Goal: Information Seeking & Learning: Learn about a topic

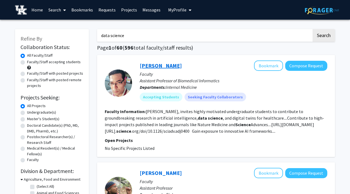
click at [157, 65] on link "[PERSON_NAME]" at bounding box center [161, 65] width 42 height 7
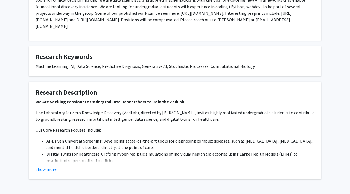
scroll to position [152, 0]
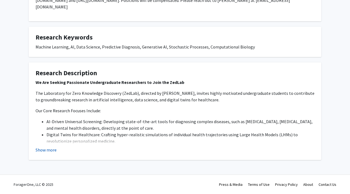
click at [46, 152] on button "Show more" at bounding box center [45, 150] width 21 height 7
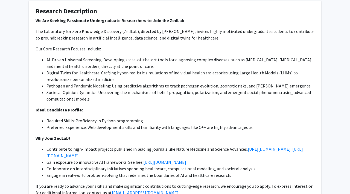
scroll to position [221, 0]
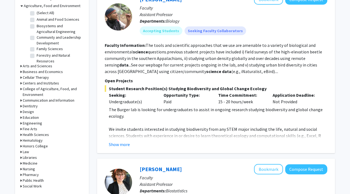
scroll to position [184, 0]
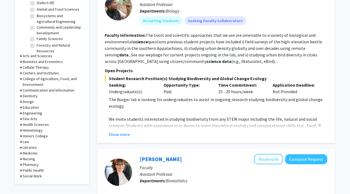
click at [120, 138] on button "Show more" at bounding box center [119, 134] width 21 height 7
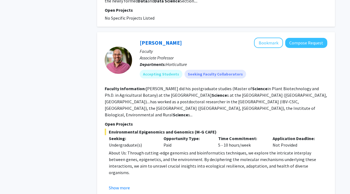
scroll to position [552, 0]
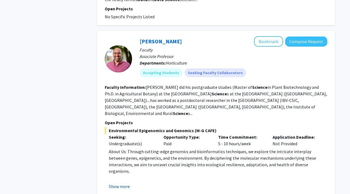
click at [120, 183] on button "Show more" at bounding box center [119, 186] width 21 height 7
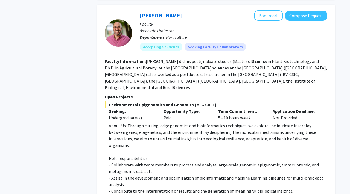
scroll to position [579, 0]
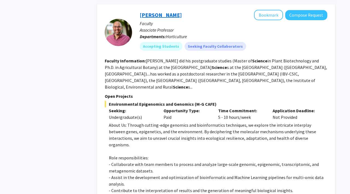
click at [158, 12] on link "[PERSON_NAME]" at bounding box center [161, 14] width 42 height 7
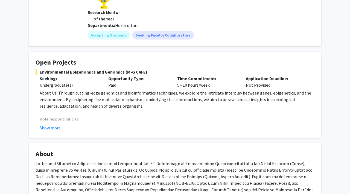
scroll to position [92, 0]
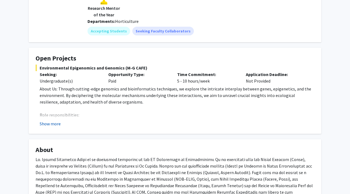
click at [55, 126] on button "Show more" at bounding box center [50, 124] width 21 height 7
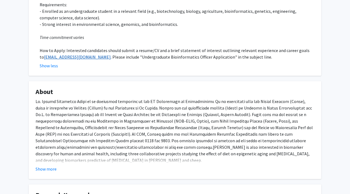
scroll to position [236, 0]
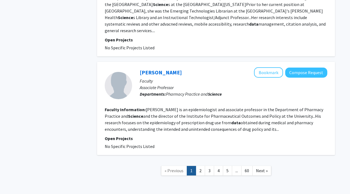
scroll to position [1227, 0]
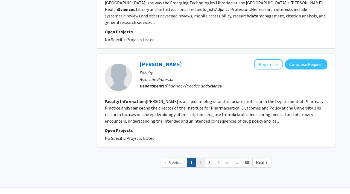
click at [201, 158] on link "2" at bounding box center [200, 163] width 9 height 10
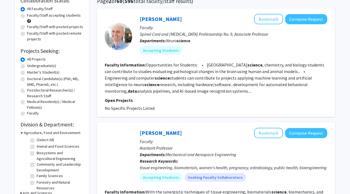
scroll to position [43, 0]
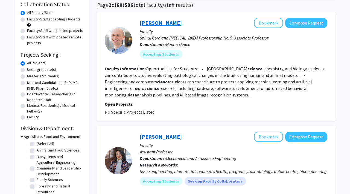
click at [163, 25] on link "[PERSON_NAME]" at bounding box center [161, 22] width 42 height 7
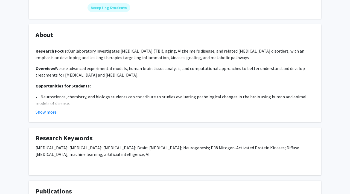
scroll to position [76, 0]
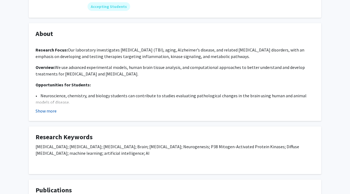
click at [41, 112] on button "Show more" at bounding box center [45, 111] width 21 height 7
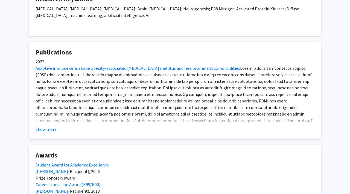
scroll to position [229, 0]
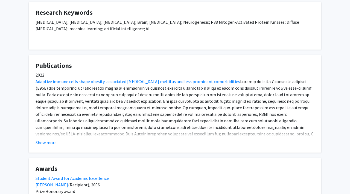
click at [47, 140] on button "Show more" at bounding box center [45, 143] width 21 height 7
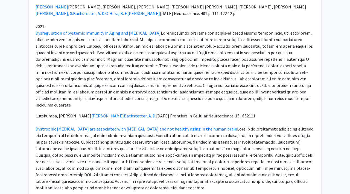
scroll to position [614, 0]
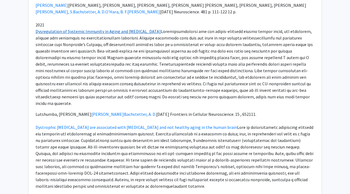
click at [53, 29] on link "Dysregulation of Systemic Immunity in Aging and [MEDICAL_DATA]" at bounding box center [97, 31] width 125 height 5
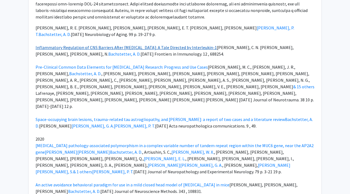
scroll to position [790, 0]
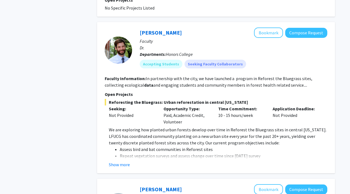
scroll to position [443, 0]
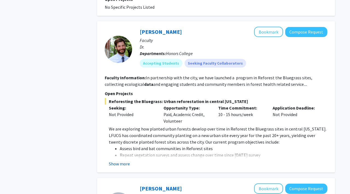
click at [116, 161] on button "Show more" at bounding box center [119, 164] width 21 height 7
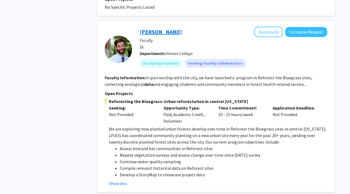
click at [145, 28] on link "[PERSON_NAME]" at bounding box center [161, 31] width 42 height 7
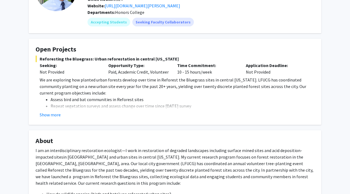
scroll to position [61, 0]
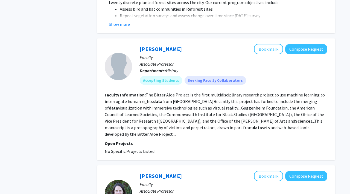
scroll to position [582, 0]
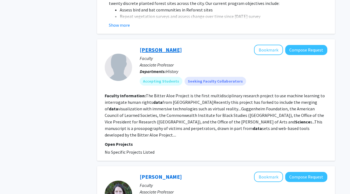
click at [157, 46] on link "[PERSON_NAME]" at bounding box center [161, 49] width 42 height 7
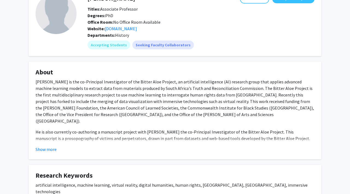
scroll to position [38, 0]
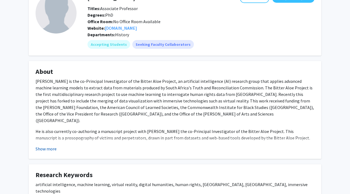
click at [43, 149] on button "Show more" at bounding box center [45, 149] width 21 height 7
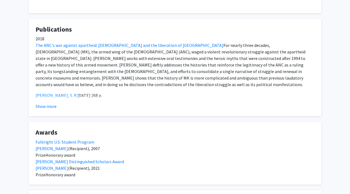
scroll to position [191, 0]
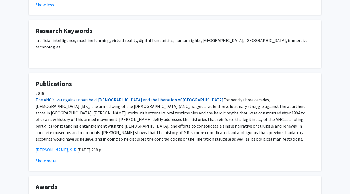
click at [101, 97] on link "The ANC's war against apartheid: [DEMOGRAPHIC_DATA] and the liberation of [GEOG…" at bounding box center [129, 99] width 188 height 5
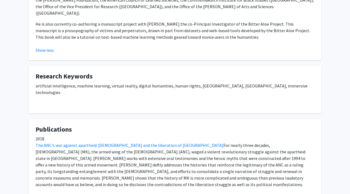
scroll to position [0, 0]
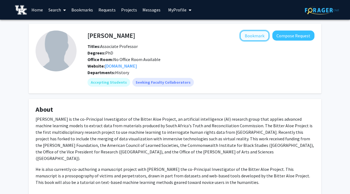
click at [256, 37] on button "Bookmark" at bounding box center [254, 36] width 29 height 10
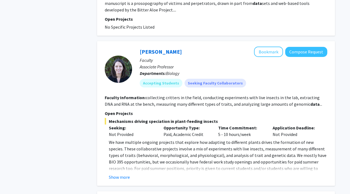
scroll to position [751, 0]
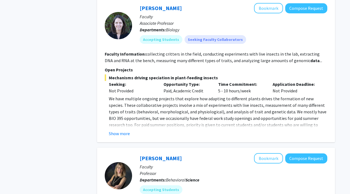
click at [117, 117] on fg-read-more "We have multiple ongoing projects that explore how adapting to different plants…" at bounding box center [216, 117] width 222 height 42
click at [117, 131] on button "Show more" at bounding box center [119, 134] width 21 height 7
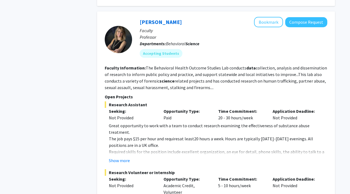
scroll to position [895, 0]
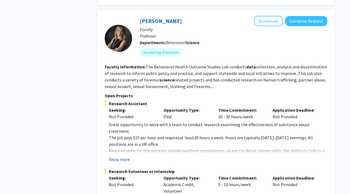
click at [119, 156] on button "Show more" at bounding box center [119, 159] width 21 height 7
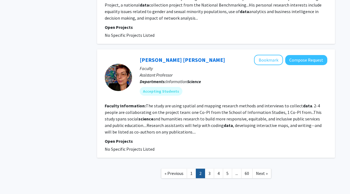
scroll to position [1418, 0]
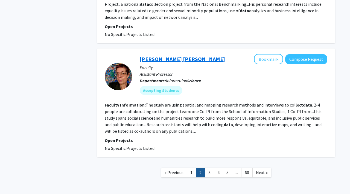
click at [150, 56] on link "[PERSON_NAME] [PERSON_NAME]" at bounding box center [182, 59] width 85 height 7
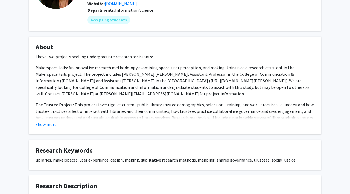
scroll to position [64, 0]
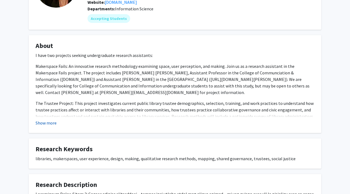
click at [51, 125] on button "Show more" at bounding box center [45, 123] width 21 height 7
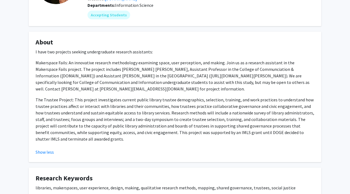
scroll to position [35, 0]
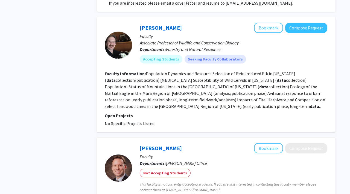
scroll to position [1343, 0]
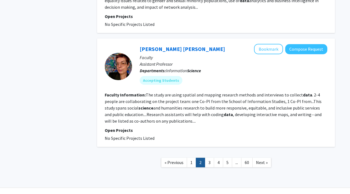
click at [211, 158] on link "3" at bounding box center [209, 163] width 9 height 10
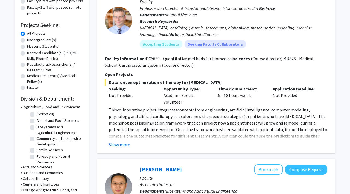
scroll to position [80, 0]
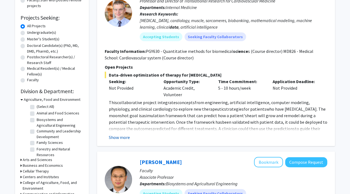
click at [113, 137] on button "Show more" at bounding box center [119, 137] width 21 height 7
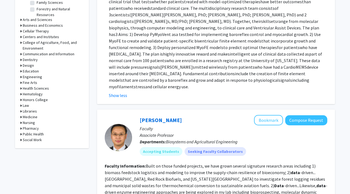
scroll to position [217, 0]
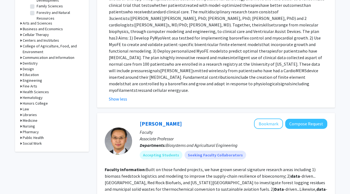
click at [20, 24] on icon at bounding box center [20, 23] width 1 height 6
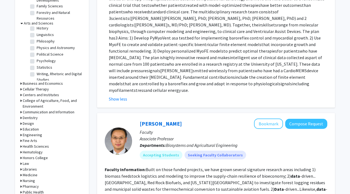
scroll to position [56, 0]
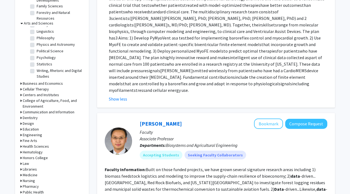
click at [35, 62] on fg-checkbox "Statistics Statistics" at bounding box center [56, 64] width 52 height 7
click at [37, 63] on label "Statistics" at bounding box center [45, 64] width 16 height 6
click at [37, 63] on input "Statistics" at bounding box center [39, 63] width 4 height 4
checkbox input "true"
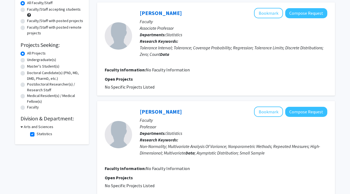
scroll to position [56, 0]
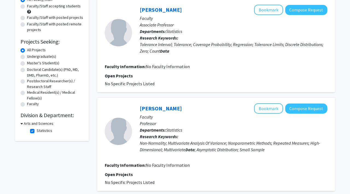
click at [24, 123] on h3 "Arts and Sciences" at bounding box center [38, 124] width 29 height 6
click at [24, 123] on h3 "Arts and Sciences" at bounding box center [37, 124] width 29 height 6
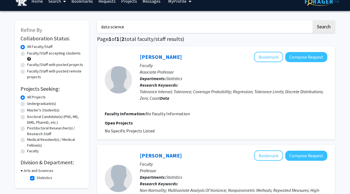
scroll to position [0, 0]
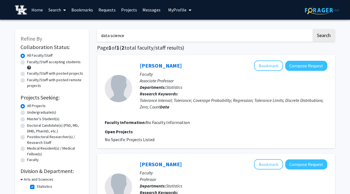
click at [229, 37] on input "data science" at bounding box center [204, 35] width 214 height 13
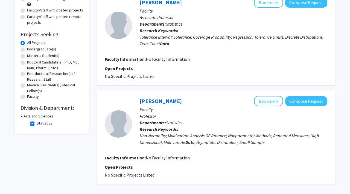
scroll to position [98, 0]
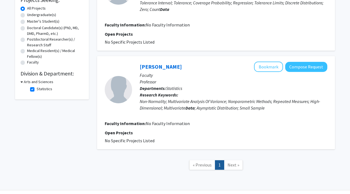
click at [37, 90] on label "Statistics" at bounding box center [45, 89] width 16 height 6
click at [37, 90] on input "Statistics" at bounding box center [39, 88] width 4 height 4
checkbox input "false"
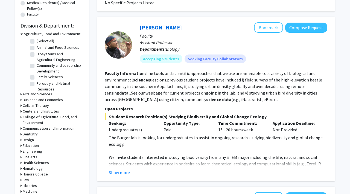
scroll to position [147, 0]
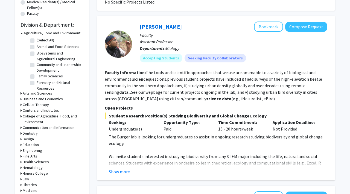
click at [22, 101] on div "Business and Economics" at bounding box center [51, 99] width 63 height 6
click at [20, 100] on div "Refine By Collaboration Status: Collaboration Status All Faculty/Staff Collabor…" at bounding box center [52, 53] width 74 height 340
click at [21, 99] on icon at bounding box center [20, 99] width 1 height 6
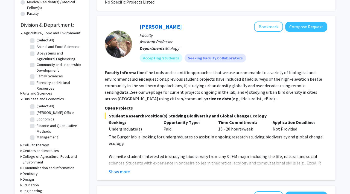
click at [37, 126] on label "Finance and Quantitative Methods" at bounding box center [59, 128] width 45 height 11
click at [37, 126] on input "Finance and Quantitative Methods" at bounding box center [39, 125] width 4 height 4
checkbox input "true"
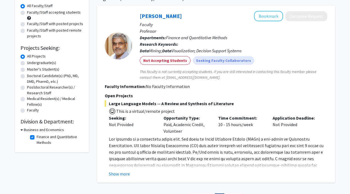
scroll to position [45, 0]
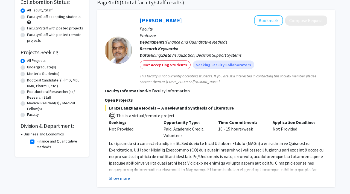
click at [125, 177] on button "Show more" at bounding box center [119, 178] width 21 height 7
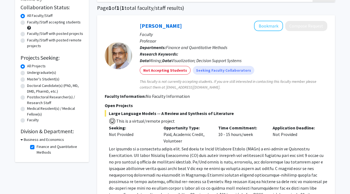
scroll to position [39, 0]
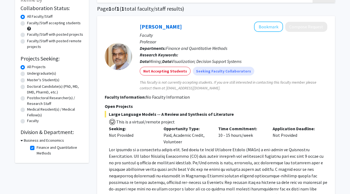
click at [22, 141] on icon at bounding box center [21, 141] width 2 height 6
click at [22, 141] on div "Business and Economics" at bounding box center [51, 141] width 63 height 6
click at [18, 142] on div "Refine By Collaboration Status: Collaboration Status All Faculty/Staff Collabor…" at bounding box center [52, 69] width 74 height 159
click at [20, 141] on div "Refine By Collaboration Status: Collaboration Status All Faculty/Staff Collabor…" at bounding box center [52, 69] width 74 height 159
click at [22, 141] on div "Business and Economics" at bounding box center [51, 141] width 63 height 6
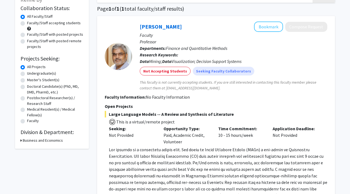
click at [19, 140] on div "Refine By Collaboration Status: Collaboration Status All Faculty/Staff Collabor…" at bounding box center [52, 69] width 74 height 159
click at [23, 141] on h3 "Business and Economics" at bounding box center [43, 141] width 40 height 6
click at [31, 146] on fg-checkbox "Finance and Quantitative Methods Finance and Quantitative Methods" at bounding box center [56, 150] width 52 height 11
click at [37, 147] on label "Finance and Quantitative Methods" at bounding box center [59, 150] width 45 height 11
click at [37, 147] on input "Finance and Quantitative Methods" at bounding box center [39, 147] width 4 height 4
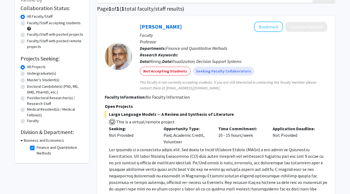
checkbox input "false"
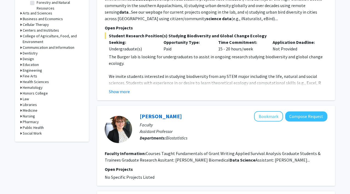
scroll to position [210, 0]
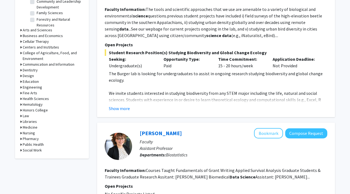
click at [20, 37] on icon at bounding box center [20, 36] width 1 height 6
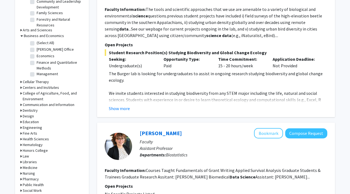
click at [37, 56] on label "Economics" at bounding box center [46, 56] width 18 height 6
click at [37, 56] on input "Economics" at bounding box center [39, 55] width 4 height 4
checkbox input "true"
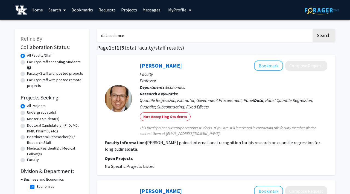
drag, startPoint x: 178, startPoint y: 32, endPoint x: 65, endPoint y: 31, distance: 112.8
click at [126, 35] on input "data science" at bounding box center [204, 35] width 214 height 13
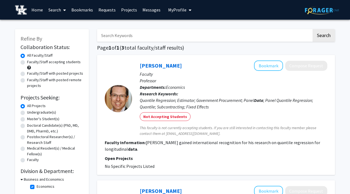
click at [117, 57] on div "[PERSON_NAME] Bookmark Compose Request Faculty Professor Departments: Economics…" at bounding box center [216, 115] width 238 height 120
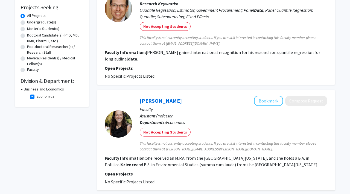
scroll to position [97, 0]
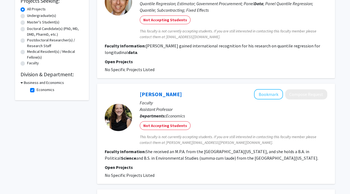
click at [25, 84] on h3 "Business and Economics" at bounding box center [44, 83] width 40 height 6
click at [25, 84] on h3 "Business and Economics" at bounding box center [43, 83] width 40 height 6
click at [37, 89] on label "Economics" at bounding box center [46, 90] width 18 height 6
click at [37, 89] on input "Economics" at bounding box center [39, 89] width 4 height 4
checkbox input "false"
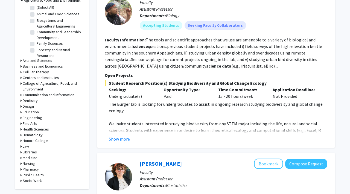
scroll to position [178, 0]
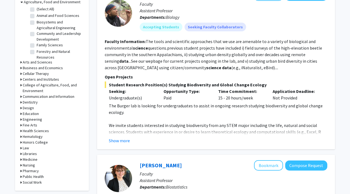
click at [22, 69] on icon at bounding box center [20, 68] width 1 height 6
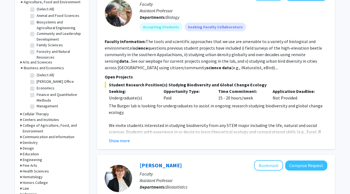
click at [37, 94] on label "Finance and Quantitative Methods" at bounding box center [59, 97] width 45 height 11
click at [37, 94] on input "Finance and Quantitative Methods" at bounding box center [39, 94] width 4 height 4
checkbox input "true"
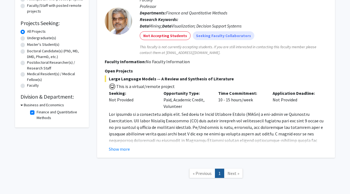
scroll to position [75, 0]
click at [122, 149] on button "Show more" at bounding box center [119, 149] width 21 height 7
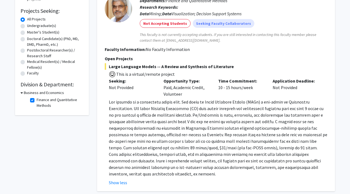
scroll to position [87, 0]
click at [27, 96] on h3 "Business and Economics" at bounding box center [44, 93] width 40 height 6
click at [27, 95] on h3 "Business and Economics" at bounding box center [43, 93] width 40 height 6
click at [38, 101] on label "Finance and Quantitative Methods" at bounding box center [59, 102] width 45 height 11
click at [38, 101] on input "Finance and Quantitative Methods" at bounding box center [39, 99] width 4 height 4
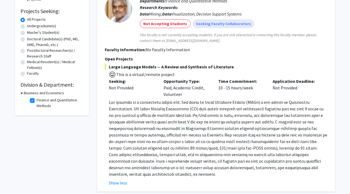
checkbox input "false"
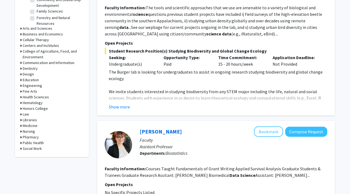
scroll to position [209, 0]
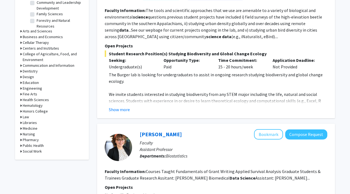
click at [22, 36] on div "Business and Economics" at bounding box center [51, 37] width 63 height 6
click at [20, 37] on icon at bounding box center [20, 37] width 1 height 6
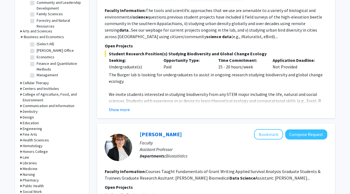
click at [37, 75] on label "Management" at bounding box center [47, 75] width 21 height 6
click at [37, 75] on input "Management" at bounding box center [39, 74] width 4 height 4
checkbox input "true"
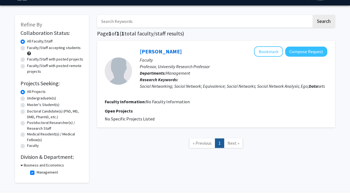
scroll to position [32, 0]
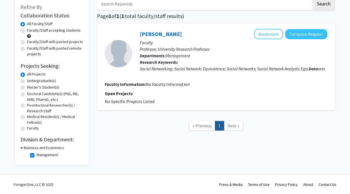
click at [37, 156] on label "Management" at bounding box center [47, 155] width 21 height 6
click at [37, 156] on input "Management" at bounding box center [39, 154] width 4 height 4
checkbox input "false"
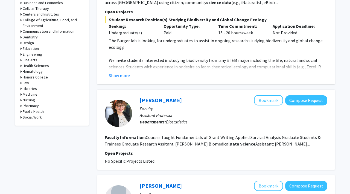
scroll to position [218, 0]
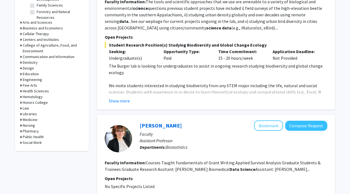
click at [22, 30] on div "Business and Economics" at bounding box center [51, 28] width 63 height 6
click at [21, 28] on icon at bounding box center [20, 28] width 1 height 6
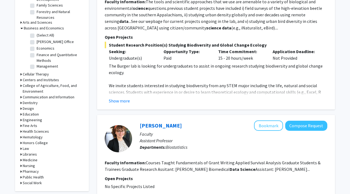
click at [37, 49] on label "Economics" at bounding box center [46, 49] width 18 height 6
click at [37, 49] on input "Economics" at bounding box center [39, 48] width 4 height 4
checkbox input "true"
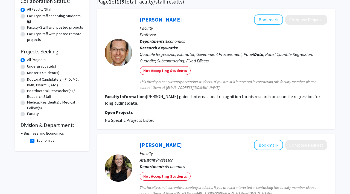
scroll to position [27, 0]
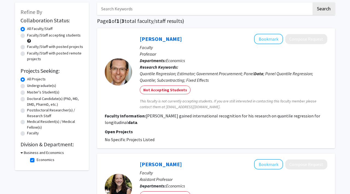
click at [32, 157] on fg-checkbox "Economics Economics" at bounding box center [56, 160] width 52 height 7
click at [37, 159] on label "Economics" at bounding box center [46, 160] width 18 height 6
click at [37, 159] on input "Economics" at bounding box center [39, 159] width 4 height 4
checkbox input "false"
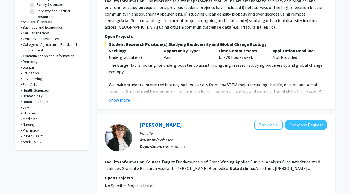
scroll to position [212, 0]
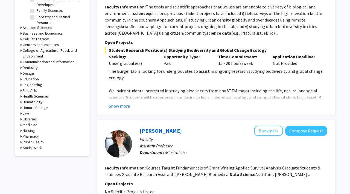
click at [23, 34] on h3 "Business and Economics" at bounding box center [43, 34] width 40 height 6
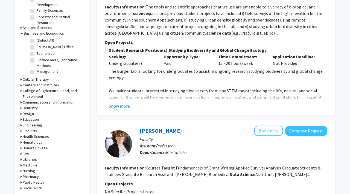
click at [37, 47] on label "[PERSON_NAME] Office" at bounding box center [55, 47] width 37 height 6
click at [37, 47] on input "[PERSON_NAME] Office" at bounding box center [39, 46] width 4 height 4
checkbox input "true"
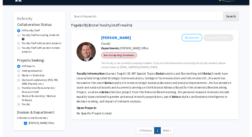
scroll to position [8, 0]
